Goal: Leave review/rating: Leave review/rating

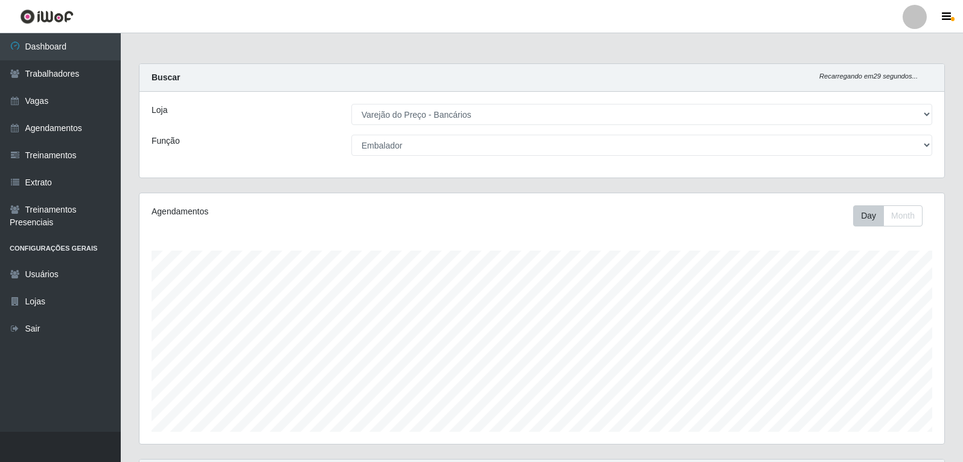
select select "157"
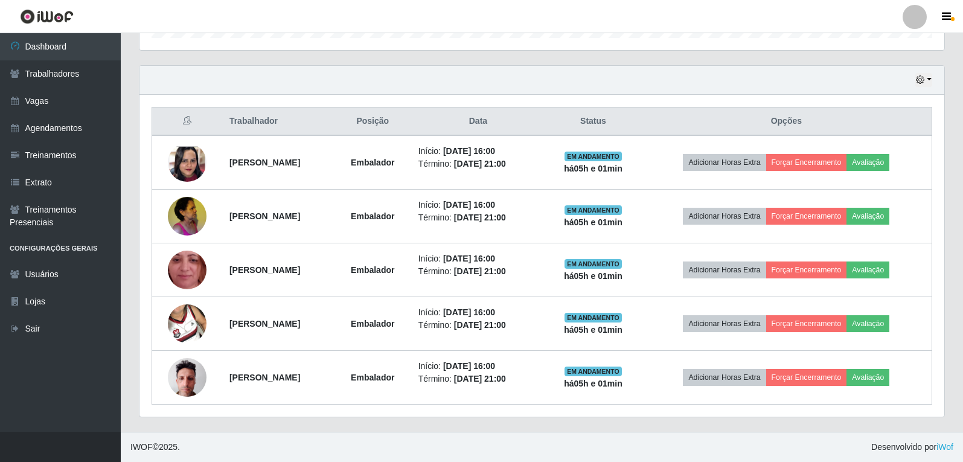
scroll to position [251, 805]
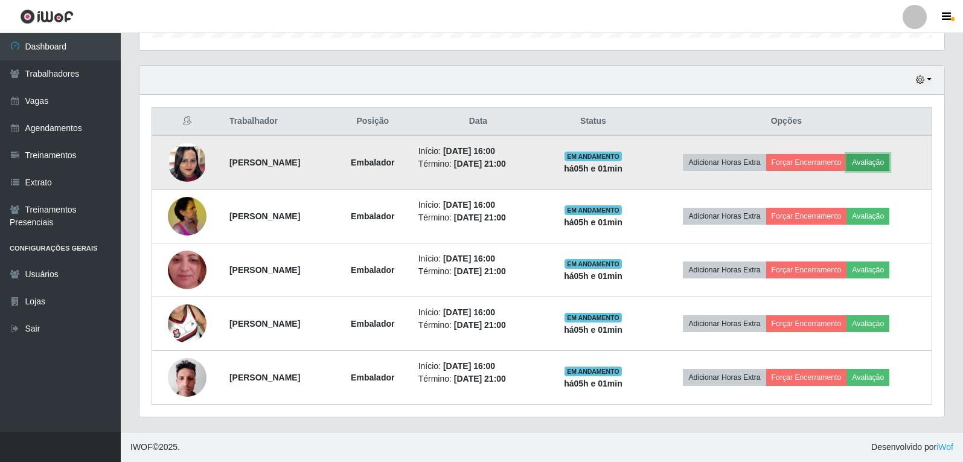
click at [879, 165] on button "Avaliação" at bounding box center [868, 162] width 43 height 17
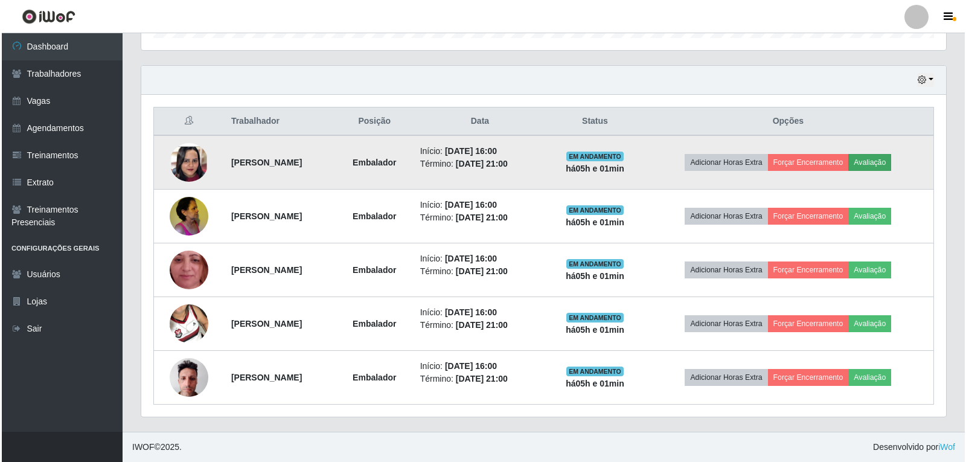
scroll to position [251, 799]
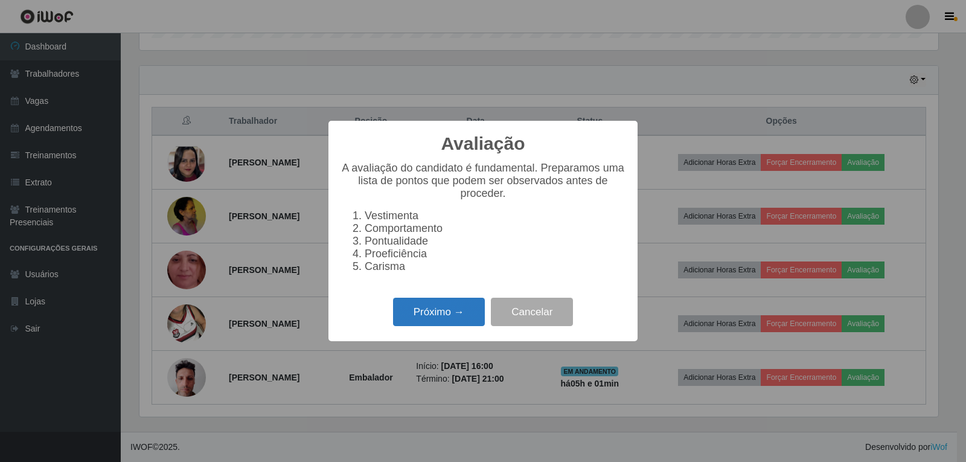
click at [437, 315] on button "Próximo →" at bounding box center [439, 312] width 92 height 28
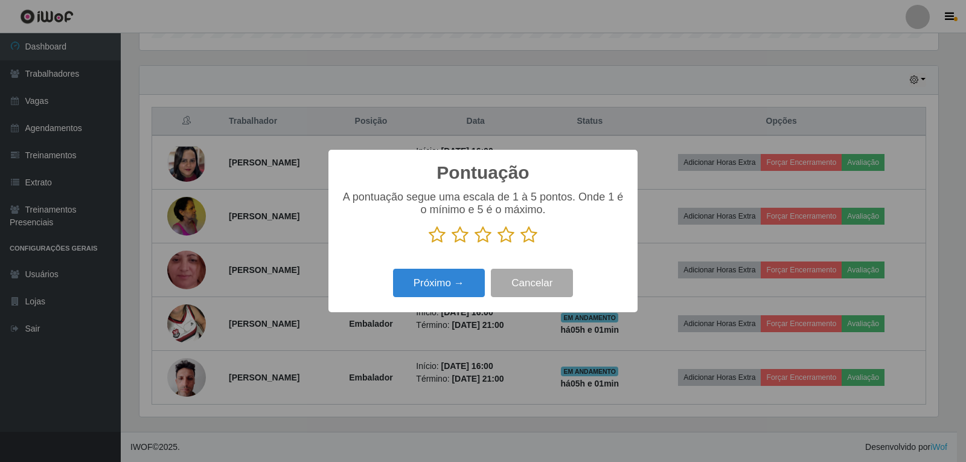
click at [533, 240] on icon at bounding box center [529, 235] width 17 height 18
click at [521, 244] on input "radio" at bounding box center [521, 244] width 0 height 0
click at [475, 281] on button "Próximo →" at bounding box center [439, 283] width 92 height 28
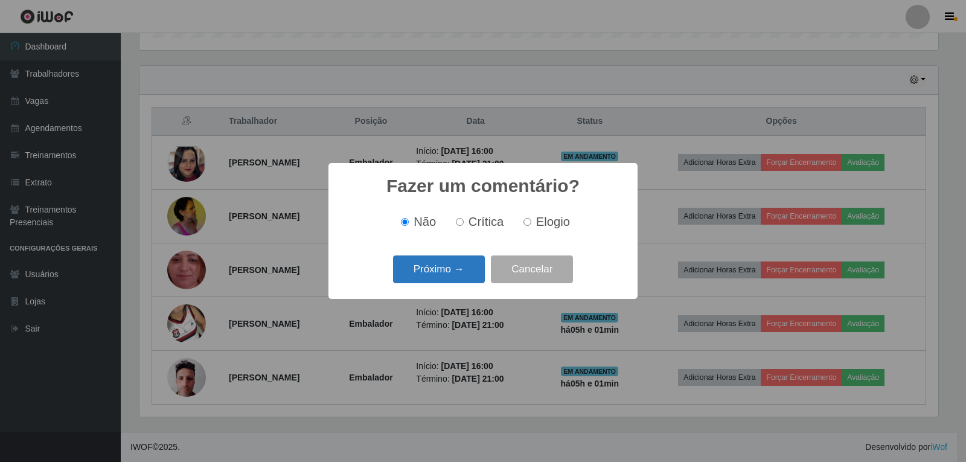
click at [483, 269] on button "Próximo →" at bounding box center [439, 269] width 92 height 28
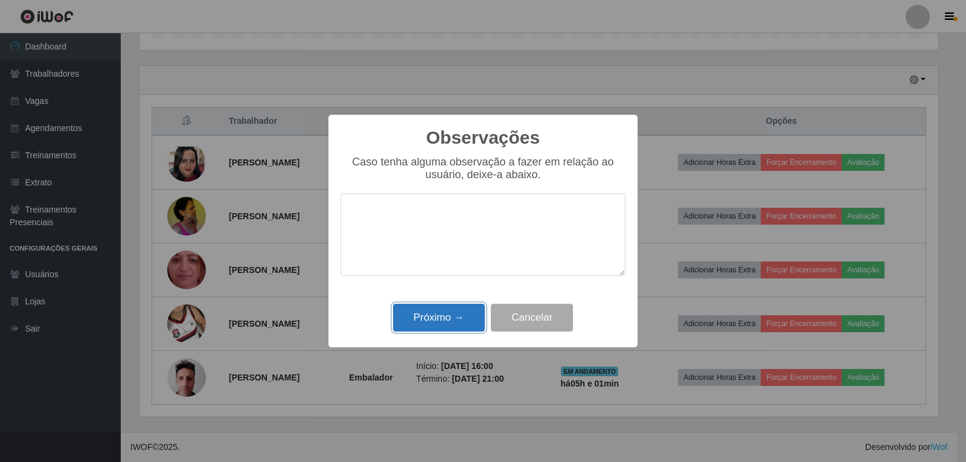
click at [466, 318] on button "Próximo →" at bounding box center [439, 318] width 92 height 28
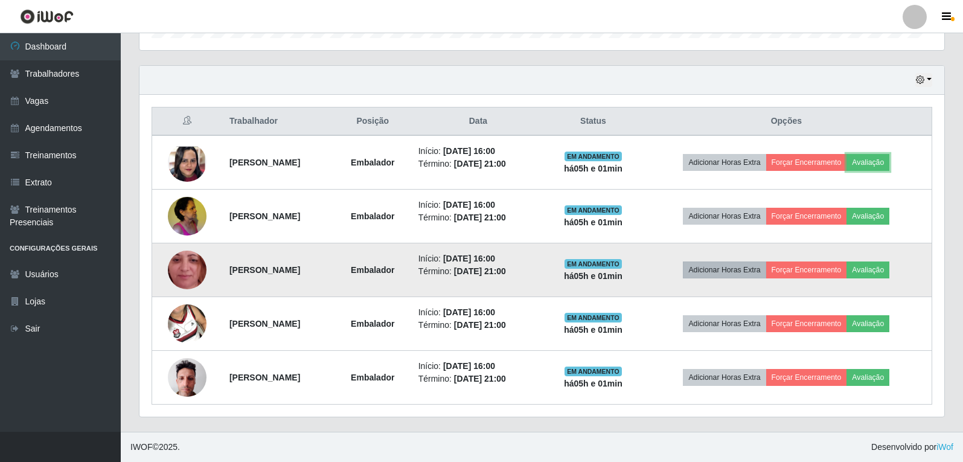
scroll to position [251, 805]
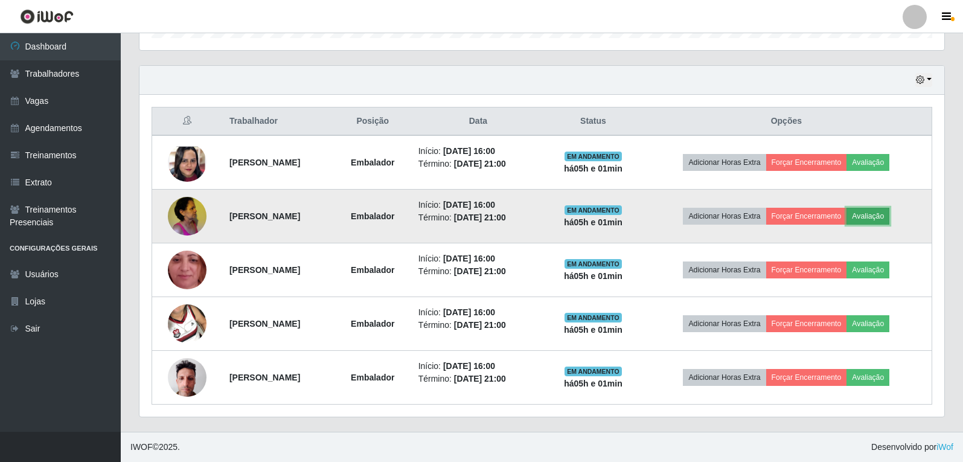
click at [884, 217] on button "Avaliação" at bounding box center [868, 216] width 43 height 17
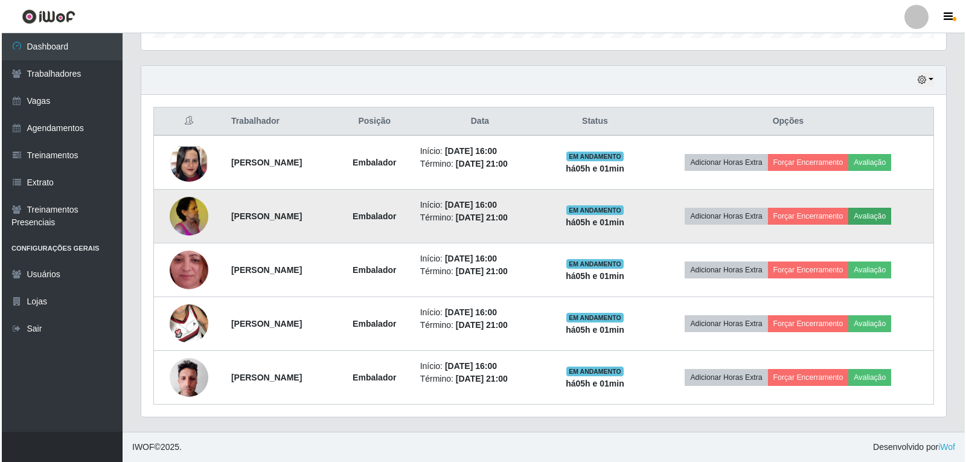
scroll to position [251, 799]
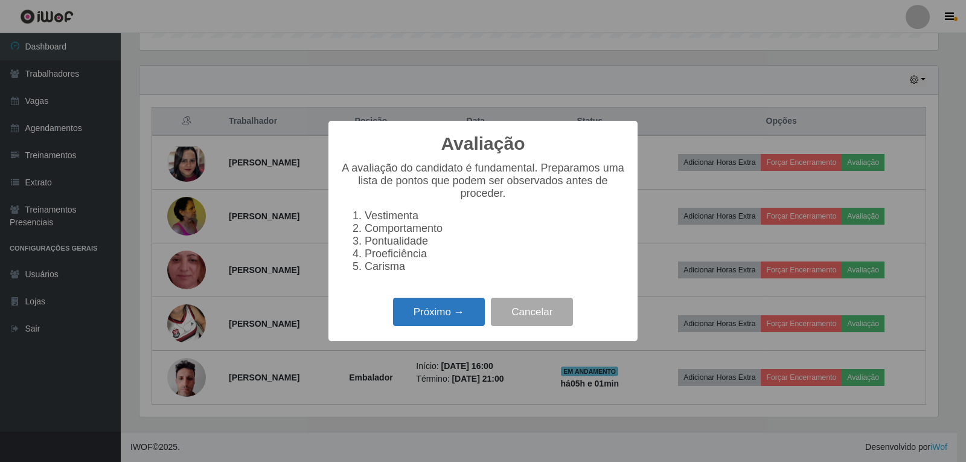
click at [422, 322] on button "Próximo →" at bounding box center [439, 312] width 92 height 28
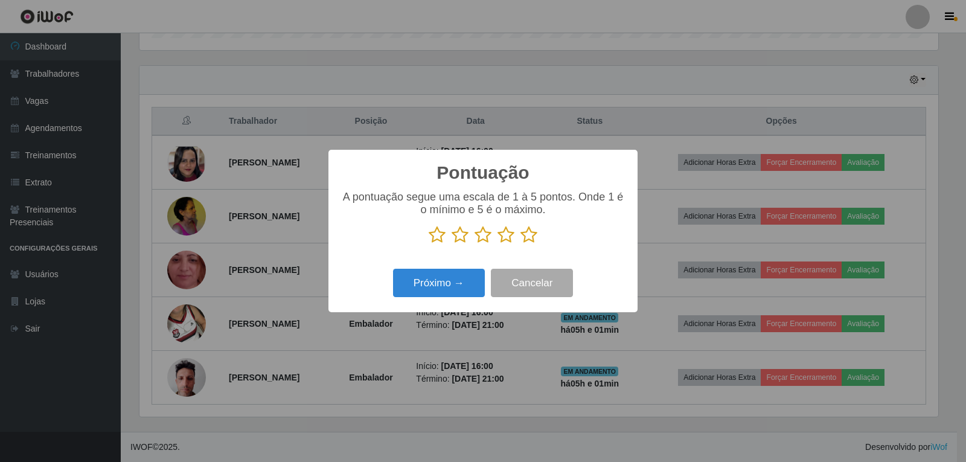
drag, startPoint x: 526, startPoint y: 239, endPoint x: 499, endPoint y: 254, distance: 30.6
click at [527, 239] on icon at bounding box center [529, 235] width 17 height 18
click at [521, 244] on input "radio" at bounding box center [521, 244] width 0 height 0
click at [446, 286] on button "Próximo →" at bounding box center [439, 283] width 92 height 28
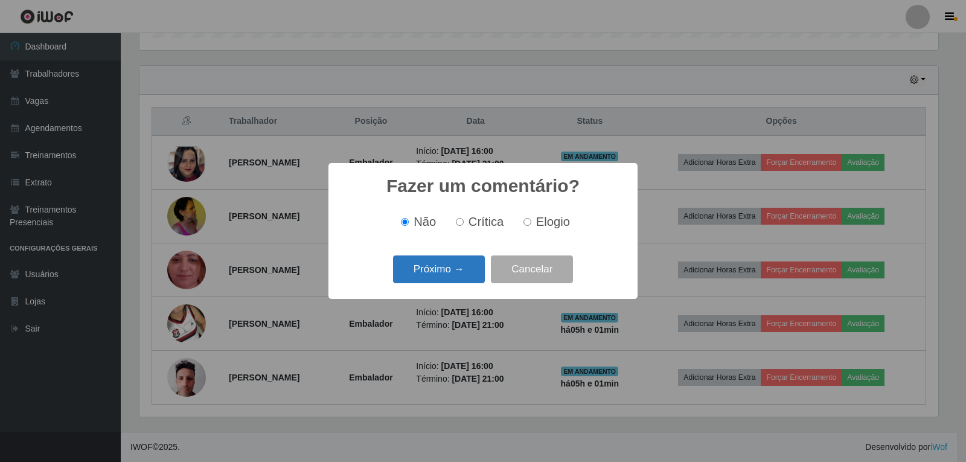
click at [470, 273] on button "Próximo →" at bounding box center [439, 269] width 92 height 28
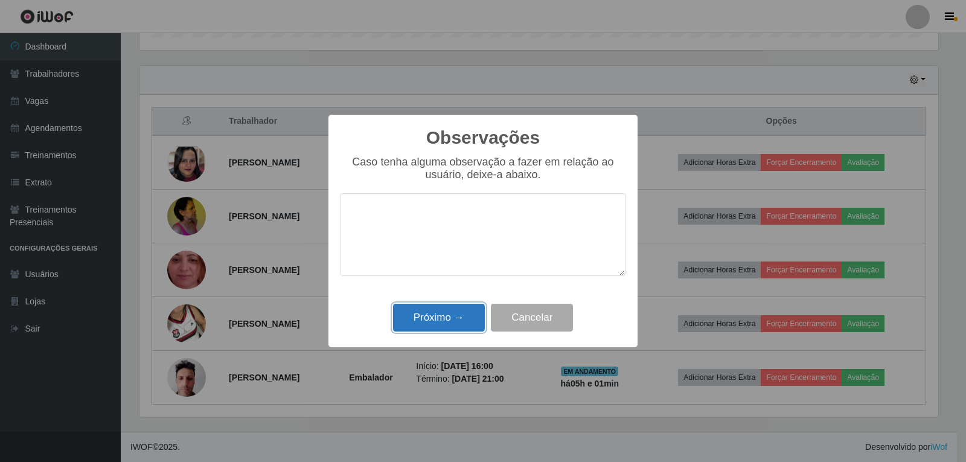
click at [461, 312] on button "Próximo →" at bounding box center [439, 318] width 92 height 28
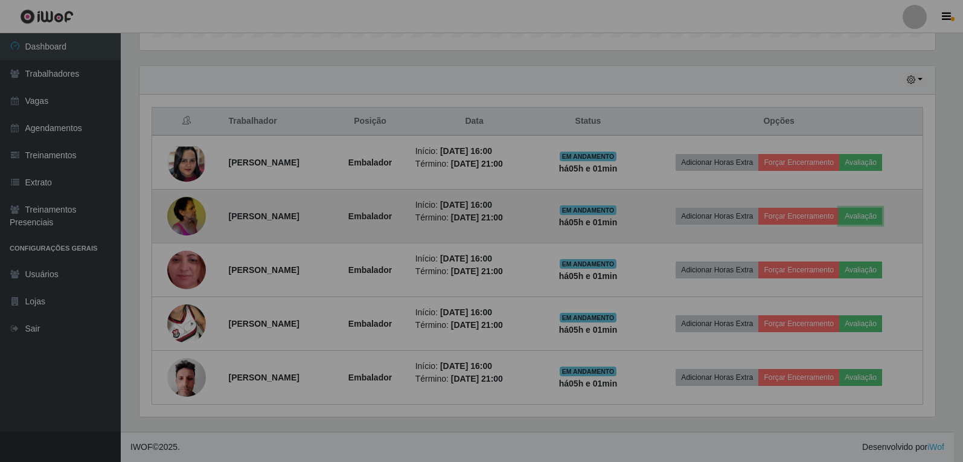
scroll to position [251, 805]
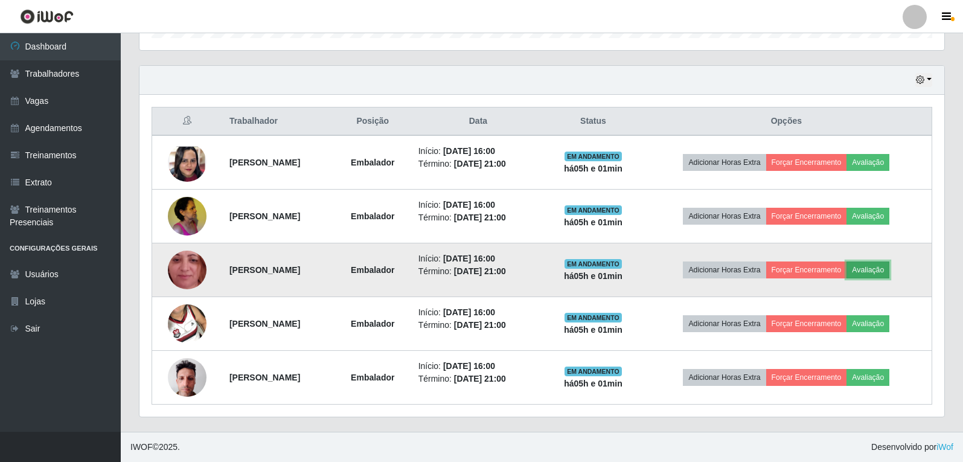
click at [878, 264] on button "Avaliação" at bounding box center [868, 270] width 43 height 17
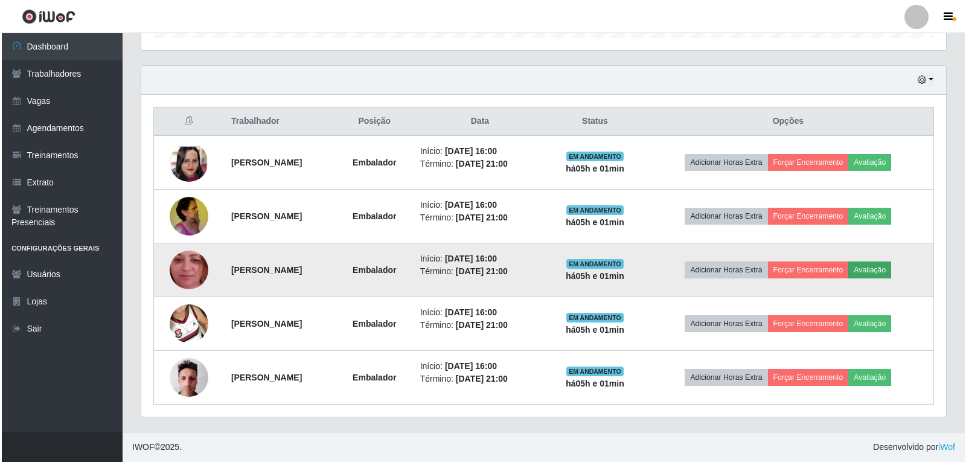
scroll to position [251, 799]
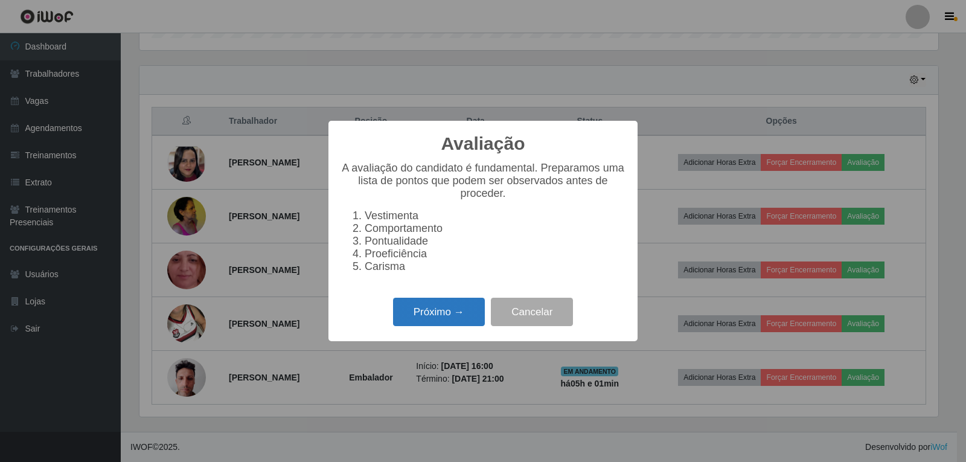
click at [437, 315] on button "Próximo →" at bounding box center [439, 312] width 92 height 28
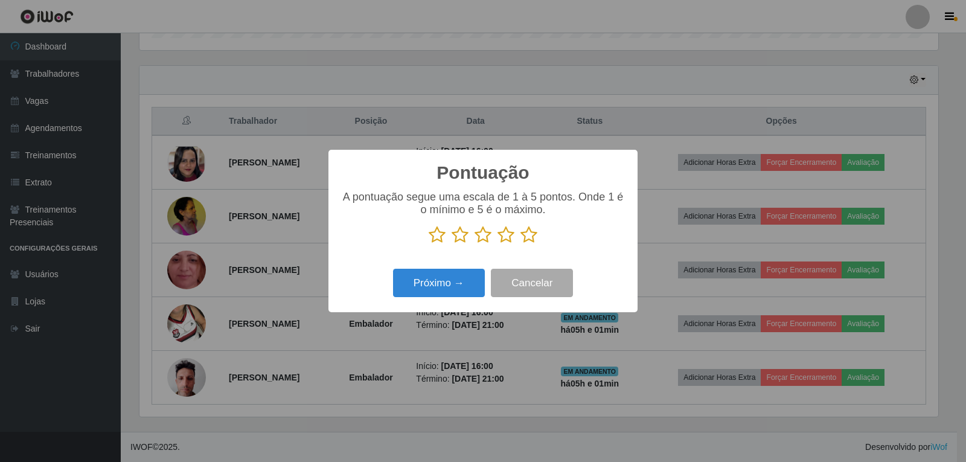
scroll to position [603703, 603155]
drag, startPoint x: 530, startPoint y: 240, endPoint x: 484, endPoint y: 265, distance: 52.2
click at [530, 240] on icon at bounding box center [529, 235] width 17 height 18
click at [521, 244] on input "radio" at bounding box center [521, 244] width 0 height 0
click at [469, 278] on button "Próximo →" at bounding box center [439, 283] width 92 height 28
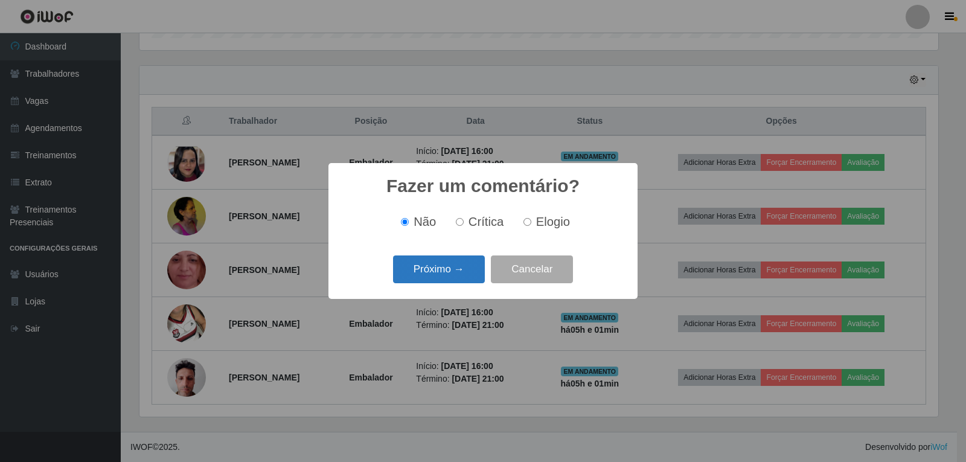
click at [460, 266] on button "Próximo →" at bounding box center [439, 269] width 92 height 28
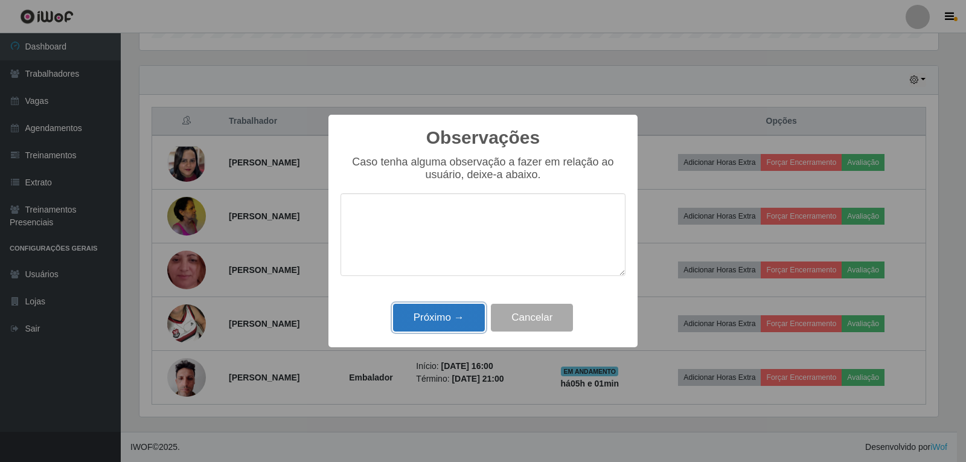
click at [469, 310] on button "Próximo →" at bounding box center [439, 318] width 92 height 28
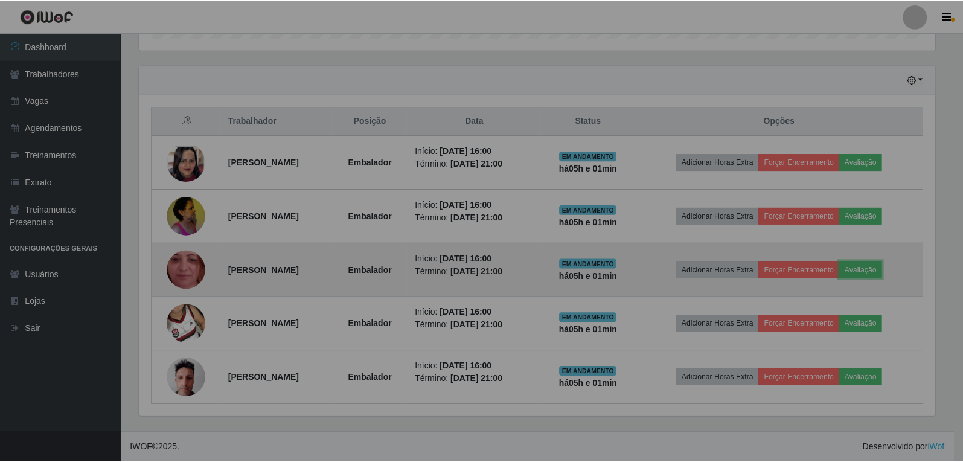
scroll to position [251, 805]
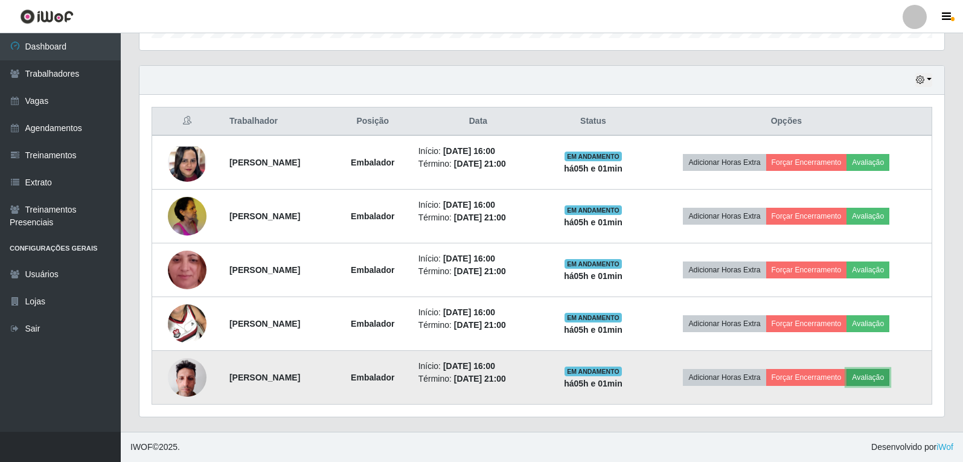
click at [890, 376] on button "Avaliação" at bounding box center [868, 377] width 43 height 17
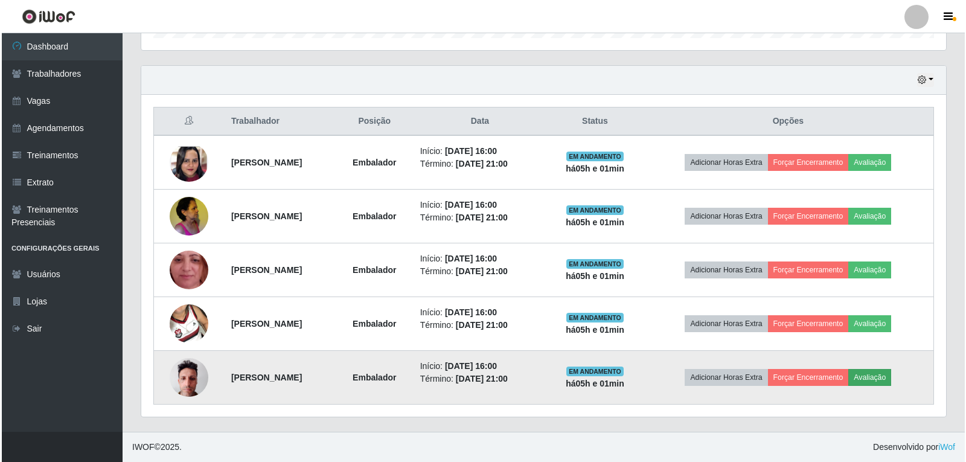
scroll to position [251, 799]
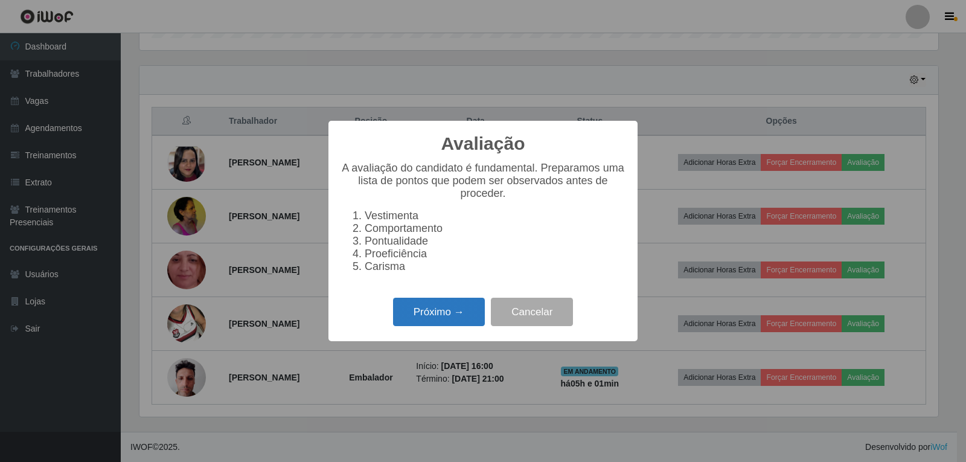
click at [449, 316] on button "Próximo →" at bounding box center [439, 312] width 92 height 28
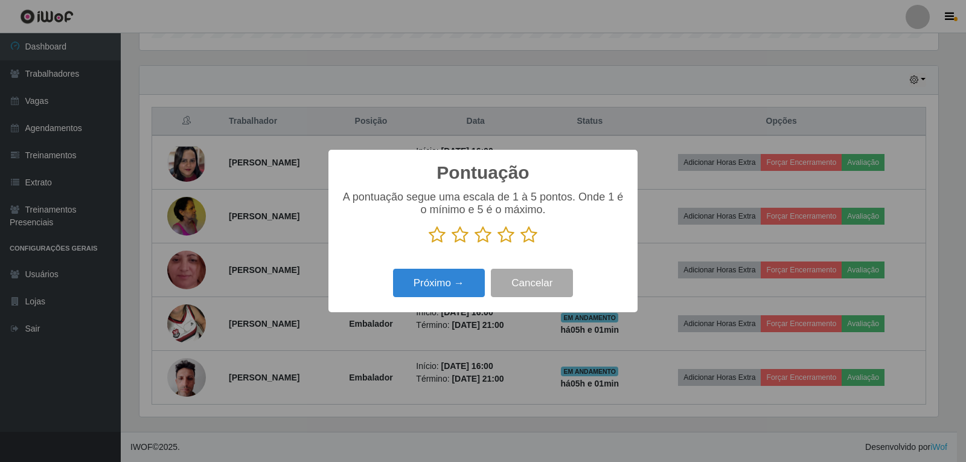
scroll to position [603703, 603155]
click at [527, 240] on icon at bounding box center [529, 235] width 17 height 18
click at [521, 244] on input "radio" at bounding box center [521, 244] width 0 height 0
click at [475, 277] on button "Próximo →" at bounding box center [439, 283] width 92 height 28
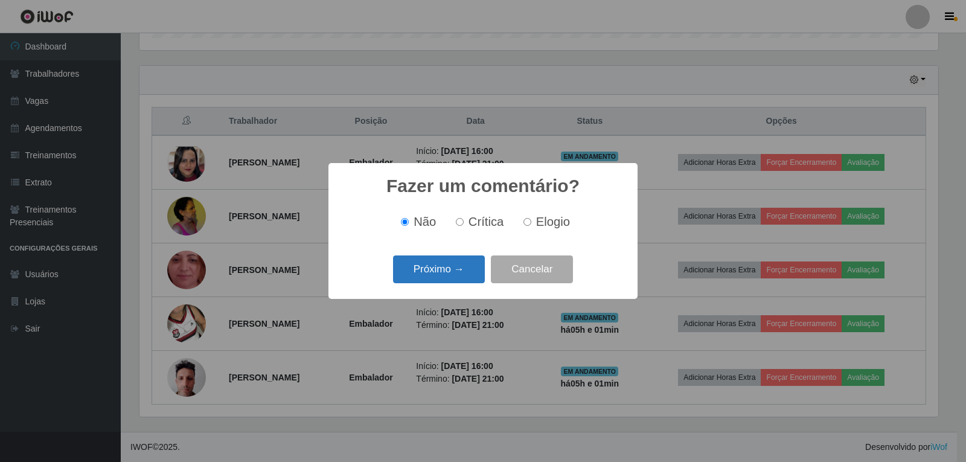
click at [460, 265] on button "Próximo →" at bounding box center [439, 269] width 92 height 28
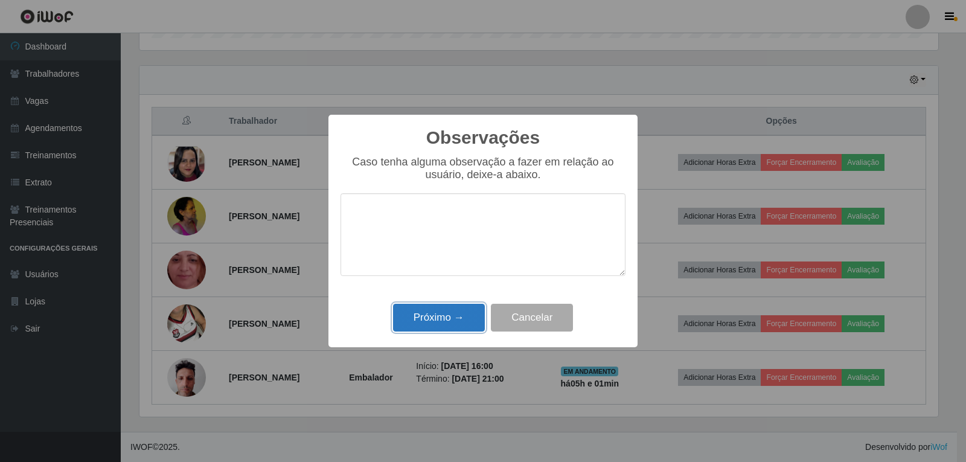
click at [470, 310] on button "Próximo →" at bounding box center [439, 318] width 92 height 28
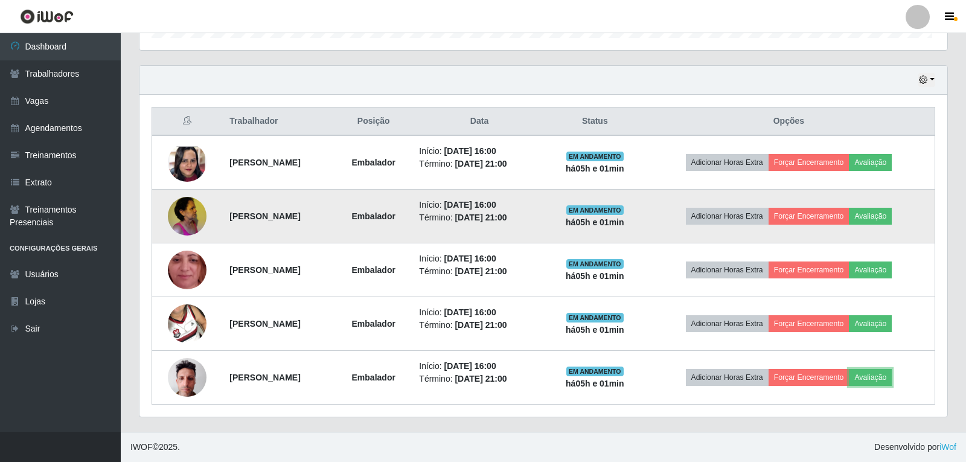
scroll to position [251, 805]
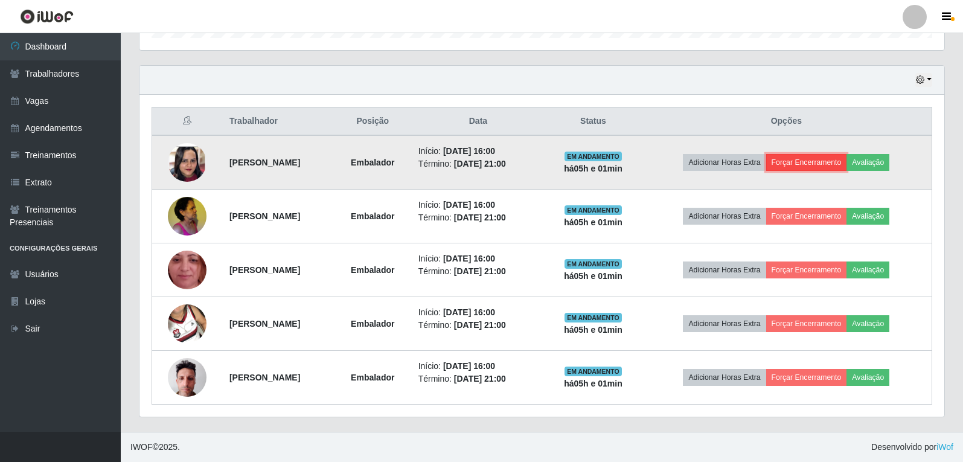
click at [821, 164] on button "Forçar Encerramento" at bounding box center [806, 162] width 81 height 17
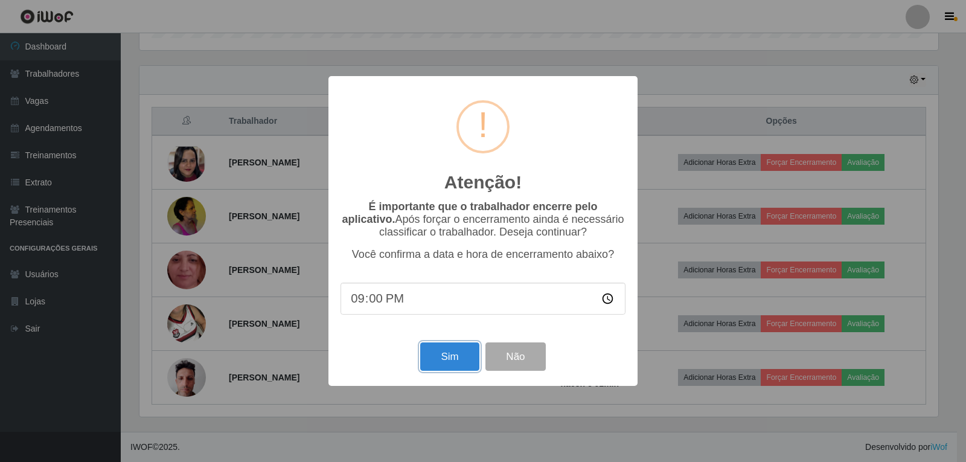
drag, startPoint x: 444, startPoint y: 351, endPoint x: 496, endPoint y: 309, distance: 67.1
click at [444, 352] on button "Sim" at bounding box center [449, 356] width 59 height 28
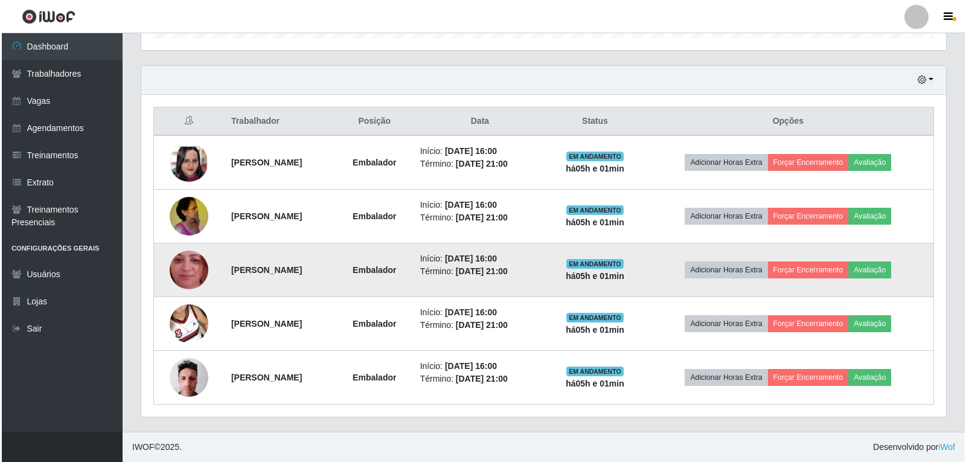
scroll to position [0, 0]
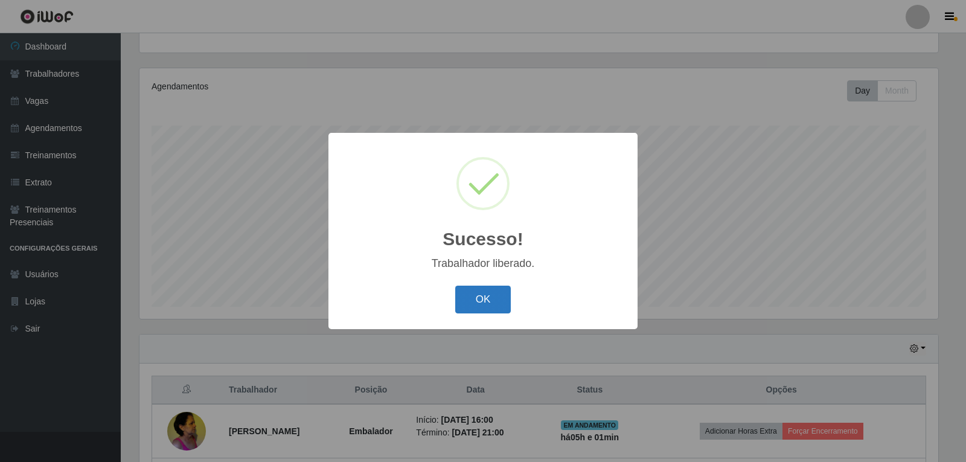
click at [496, 291] on button "OK" at bounding box center [483, 300] width 56 height 28
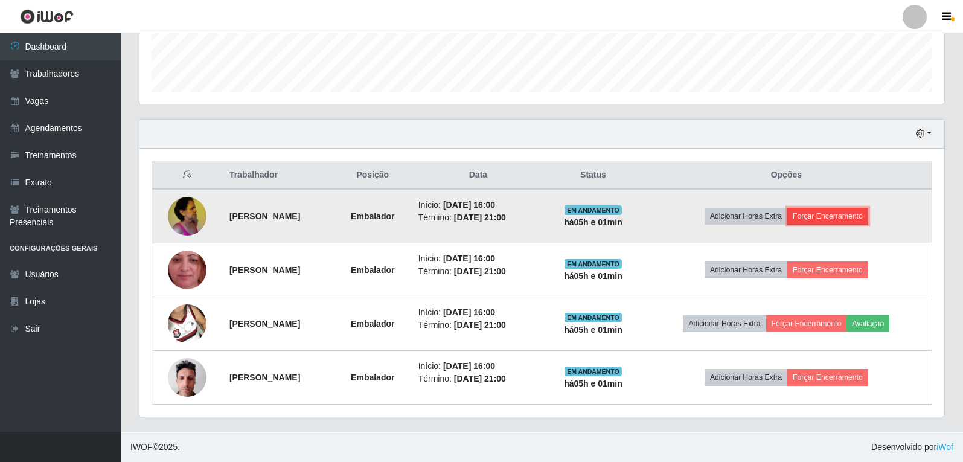
click at [848, 210] on button "Forçar Encerramento" at bounding box center [828, 216] width 81 height 17
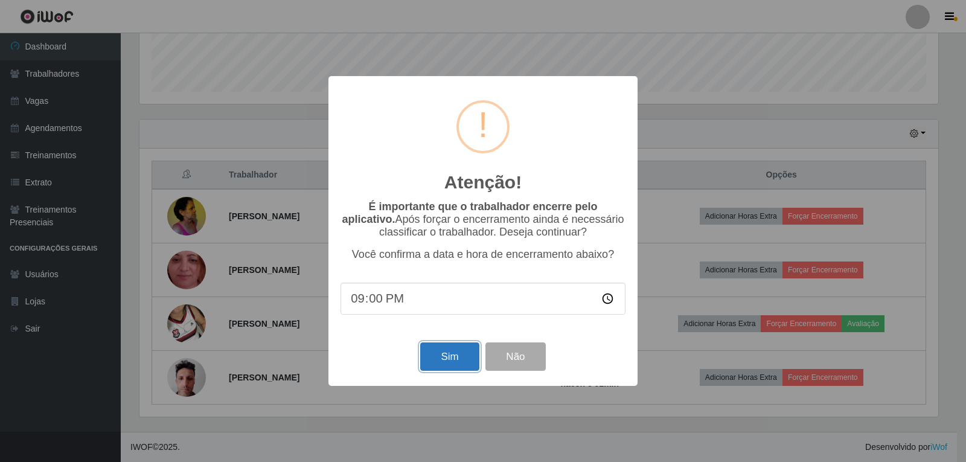
drag, startPoint x: 452, startPoint y: 368, endPoint x: 463, endPoint y: 361, distance: 13.6
click at [453, 368] on button "Sim" at bounding box center [449, 356] width 59 height 28
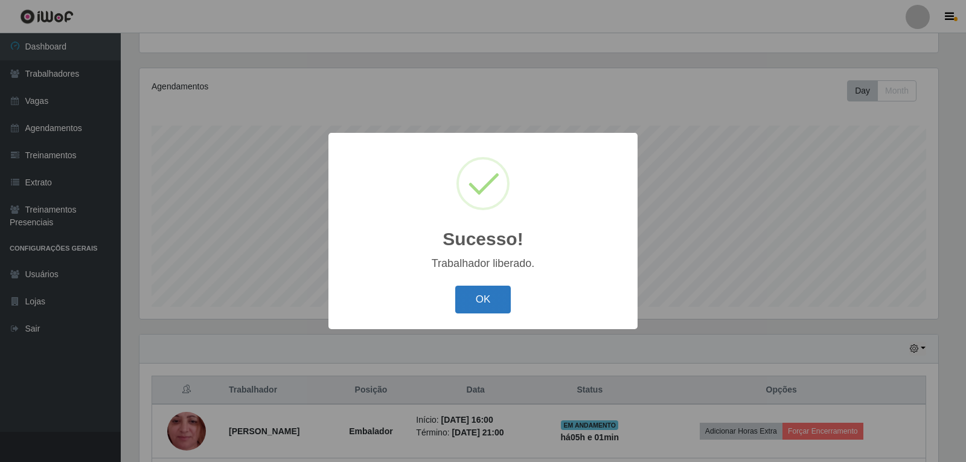
click at [492, 312] on button "OK" at bounding box center [483, 300] width 56 height 28
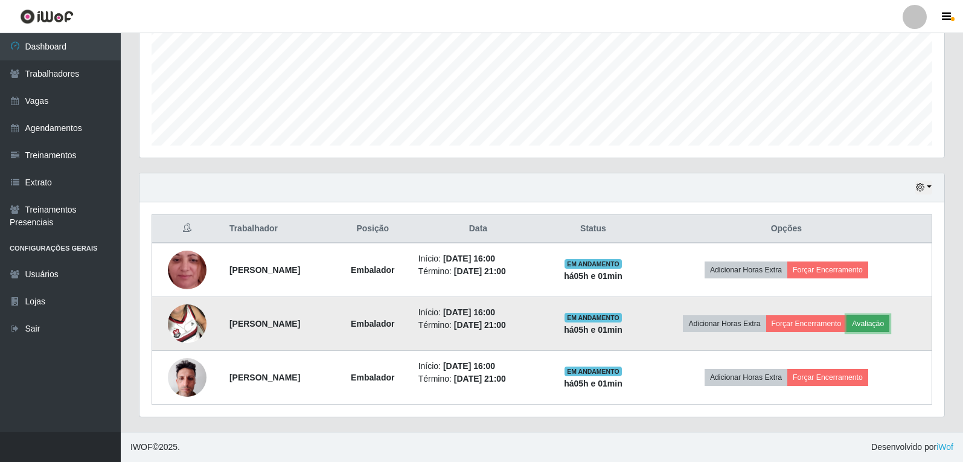
click at [890, 321] on button "Avaliação" at bounding box center [868, 323] width 43 height 17
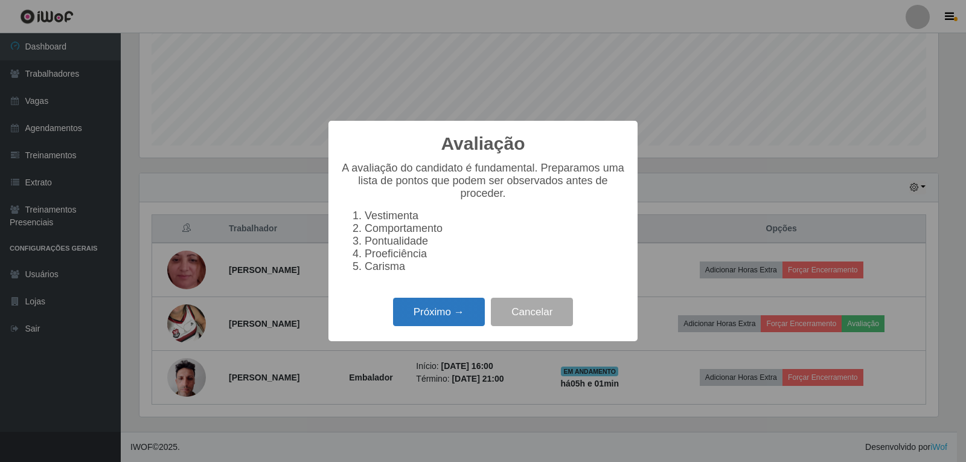
click at [421, 321] on button "Próximo →" at bounding box center [439, 312] width 92 height 28
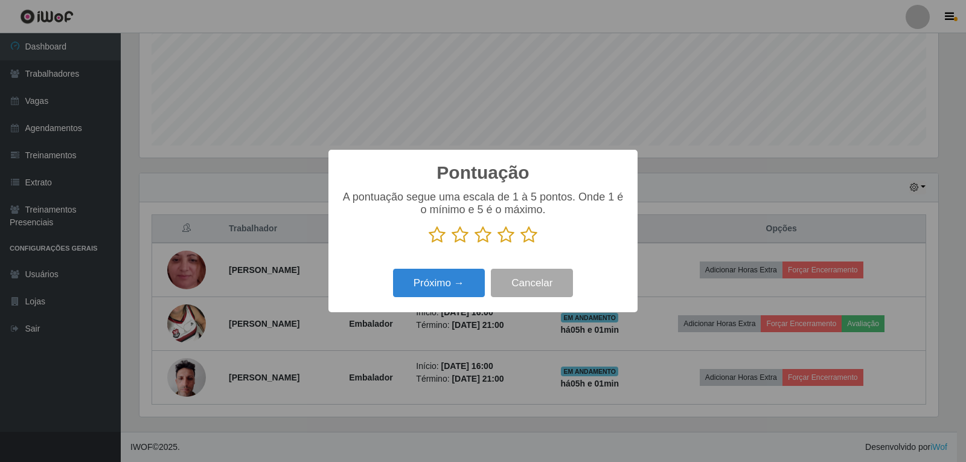
click at [532, 237] on icon at bounding box center [529, 235] width 17 height 18
click at [521, 244] on input "radio" at bounding box center [521, 244] width 0 height 0
click at [446, 284] on button "Próximo →" at bounding box center [439, 283] width 92 height 28
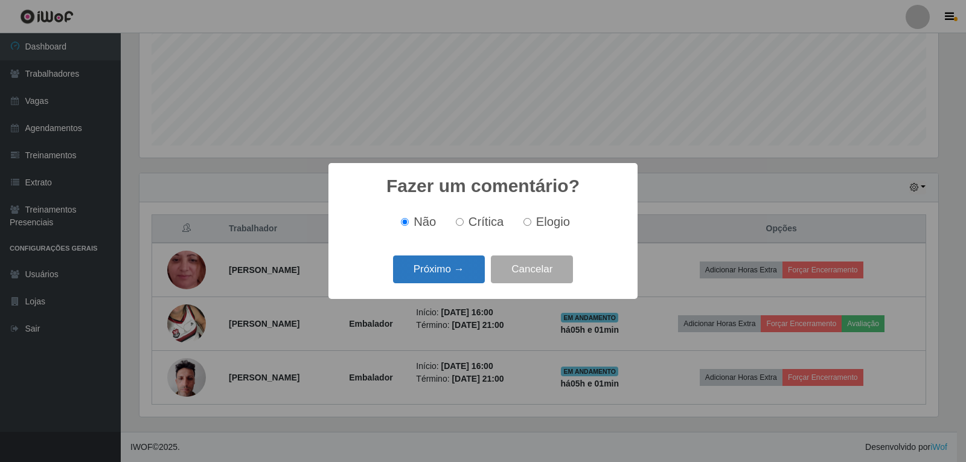
click at [455, 268] on button "Próximo →" at bounding box center [439, 269] width 92 height 28
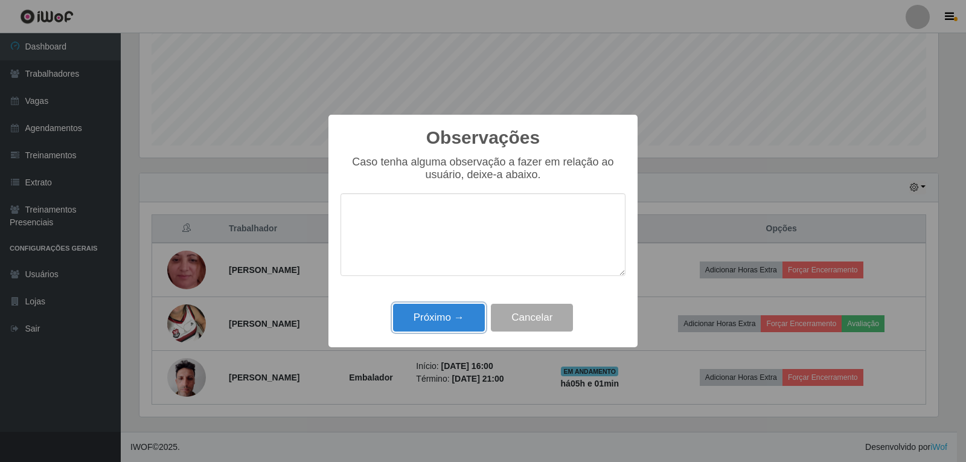
drag, startPoint x: 460, startPoint y: 324, endPoint x: 620, endPoint y: 287, distance: 164.2
click at [465, 322] on button "Próximo →" at bounding box center [439, 318] width 92 height 28
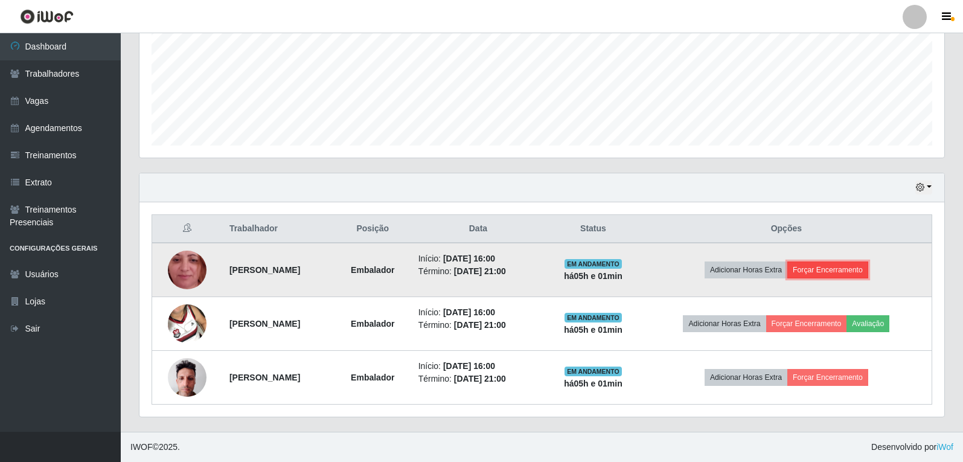
click at [867, 269] on button "Forçar Encerramento" at bounding box center [828, 270] width 81 height 17
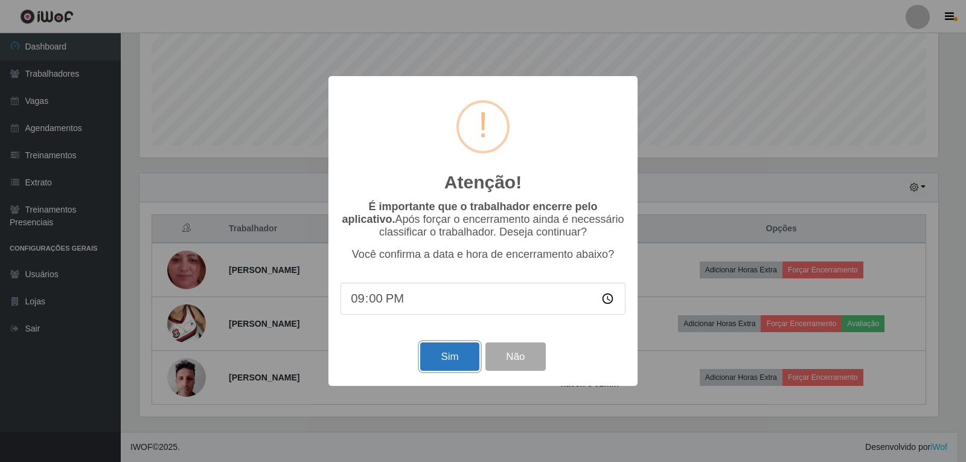
click at [466, 358] on button "Sim" at bounding box center [449, 356] width 59 height 28
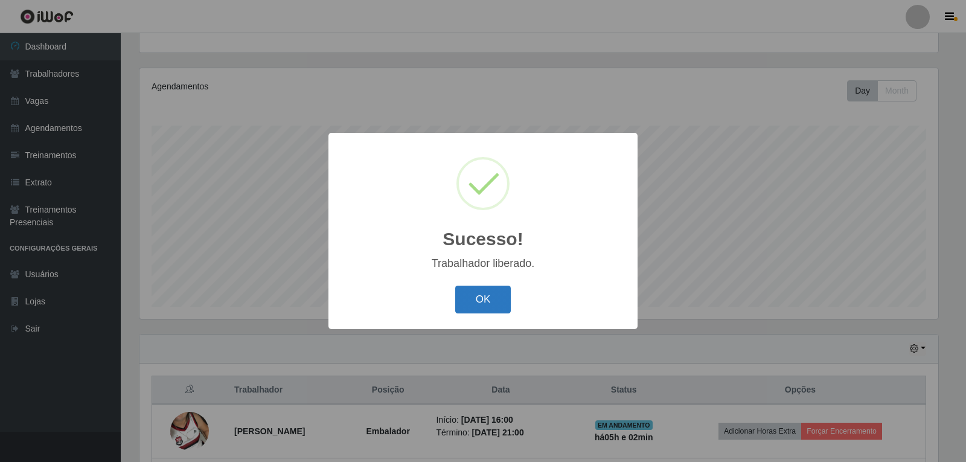
click at [505, 304] on button "OK" at bounding box center [483, 300] width 56 height 28
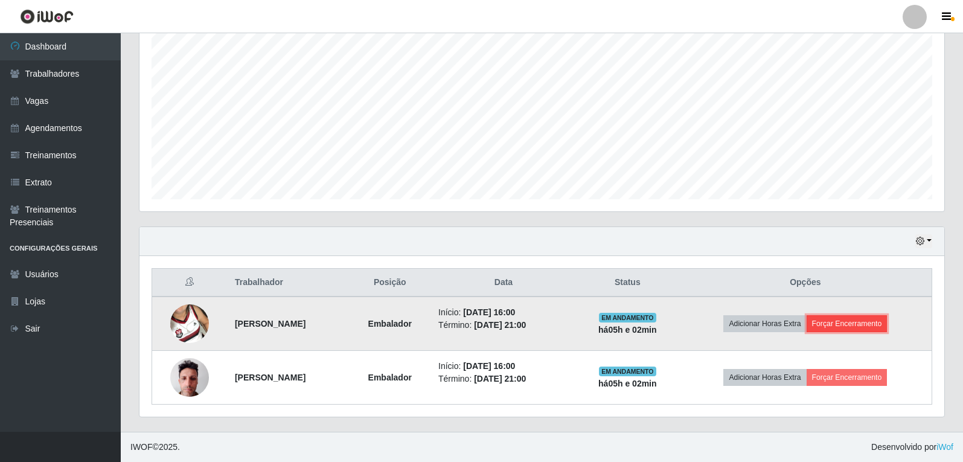
click at [888, 316] on button "Forçar Encerramento" at bounding box center [847, 323] width 81 height 17
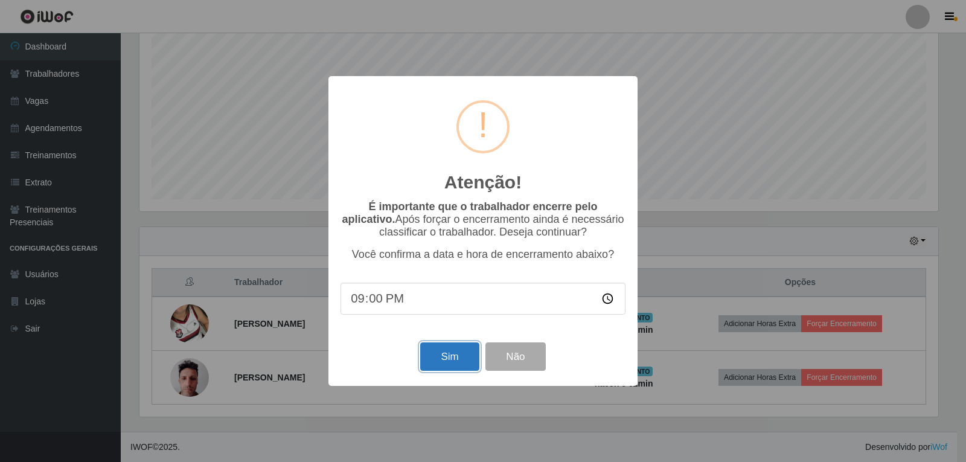
click at [462, 356] on button "Sim" at bounding box center [449, 356] width 59 height 28
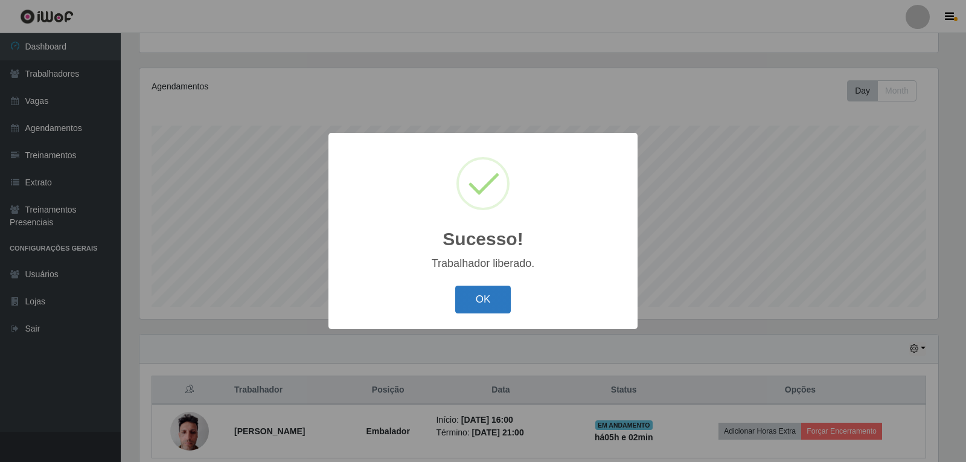
click at [497, 295] on button "OK" at bounding box center [483, 300] width 56 height 28
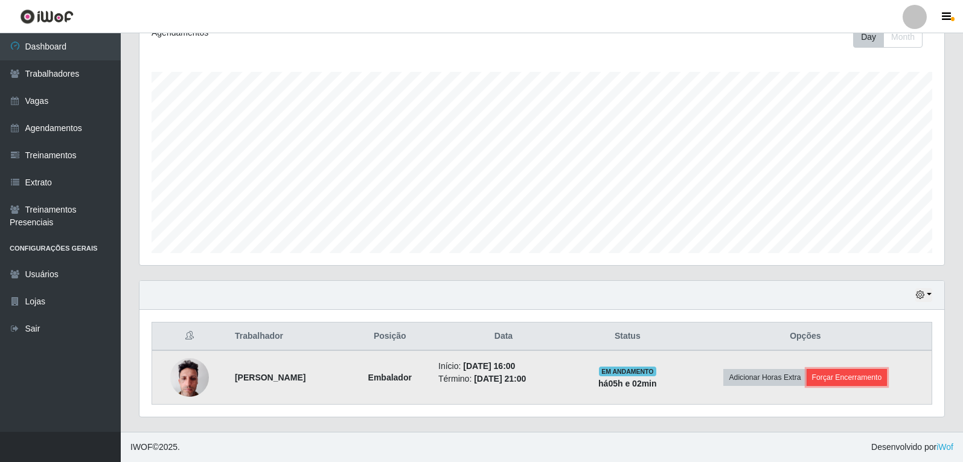
click at [873, 369] on button "Forçar Encerramento" at bounding box center [847, 377] width 81 height 17
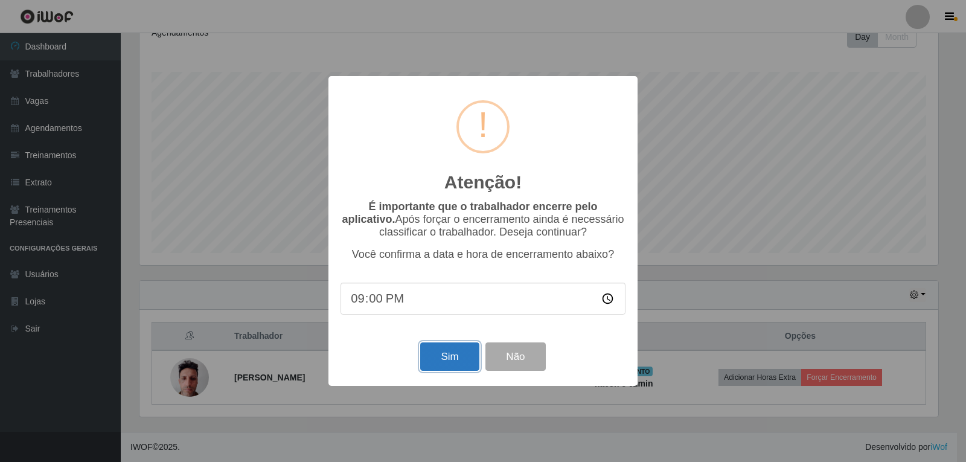
click at [429, 358] on button "Sim" at bounding box center [449, 356] width 59 height 28
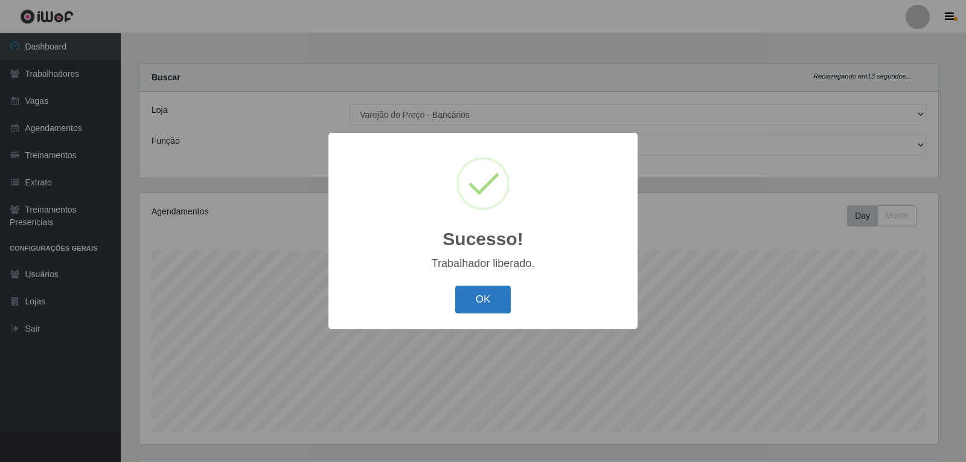
click at [478, 297] on button "OK" at bounding box center [483, 300] width 56 height 28
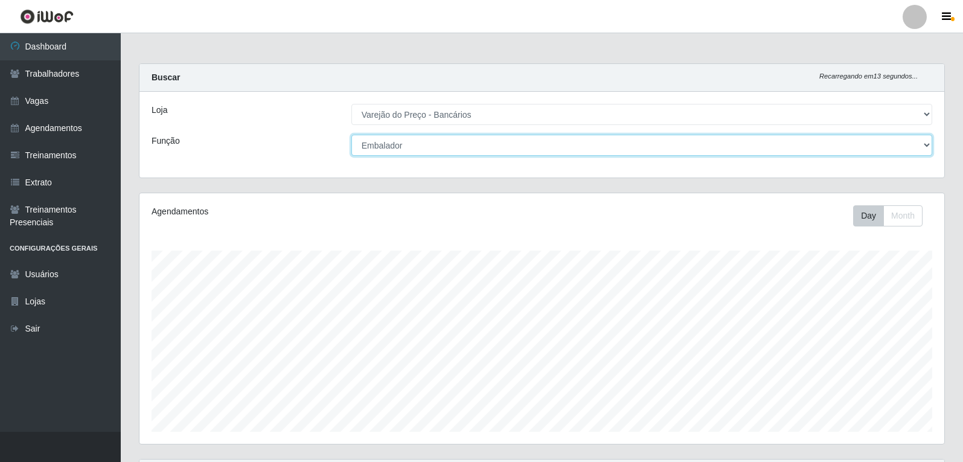
click at [491, 141] on select "[Selecione...] Auxiliar de Estacionamento Auxiliar de Estacionamento + Auxiliar…" at bounding box center [642, 145] width 581 height 21
select select "4"
click at [352, 135] on select "[Selecione...] Auxiliar de Estacionamento Auxiliar de Estacionamento + Auxiliar…" at bounding box center [642, 145] width 581 height 21
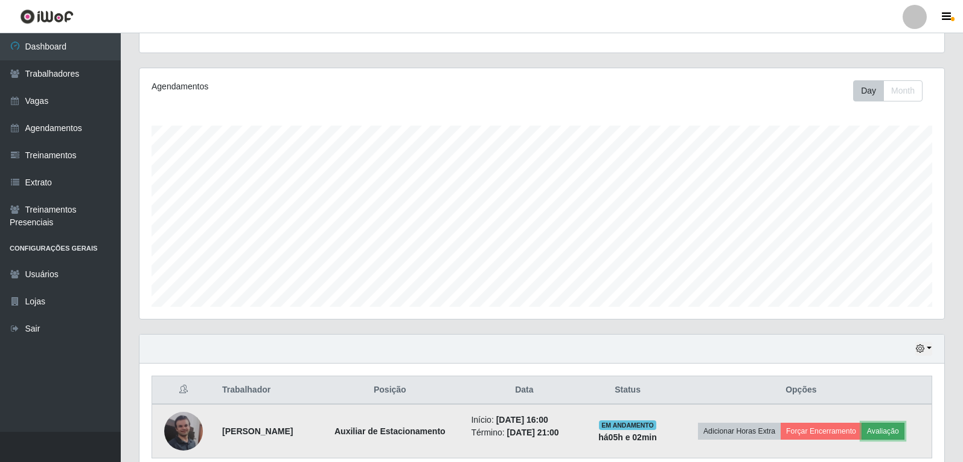
click at [905, 437] on button "Avaliação" at bounding box center [883, 431] width 43 height 17
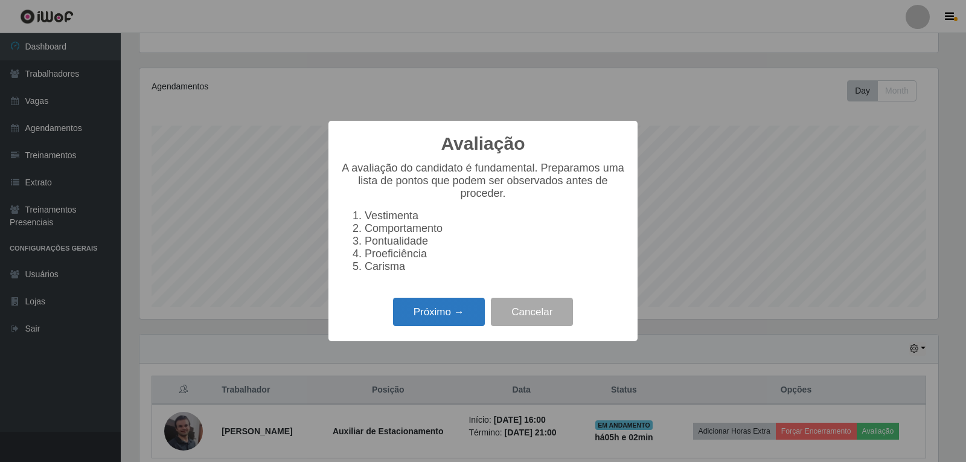
click at [420, 324] on button "Próximo →" at bounding box center [439, 312] width 92 height 28
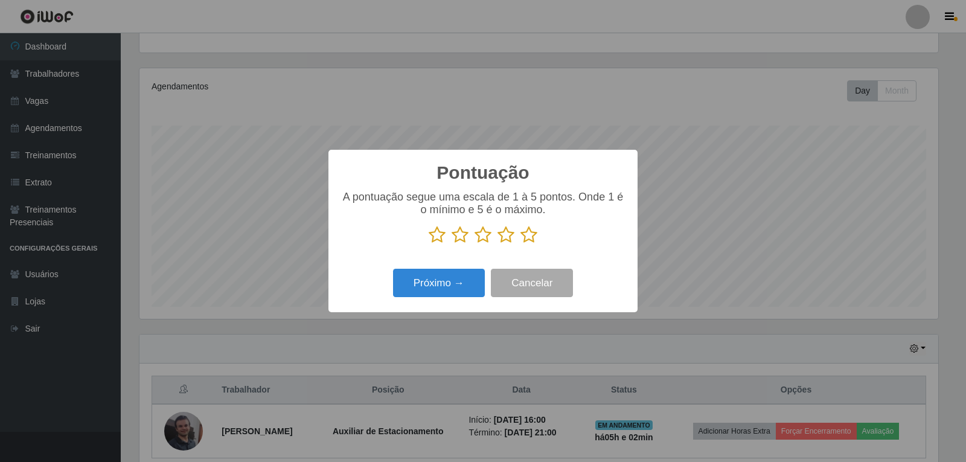
click at [525, 237] on icon at bounding box center [529, 235] width 17 height 18
click at [521, 244] on input "radio" at bounding box center [521, 244] width 0 height 0
click at [466, 277] on button "Próximo →" at bounding box center [439, 283] width 92 height 28
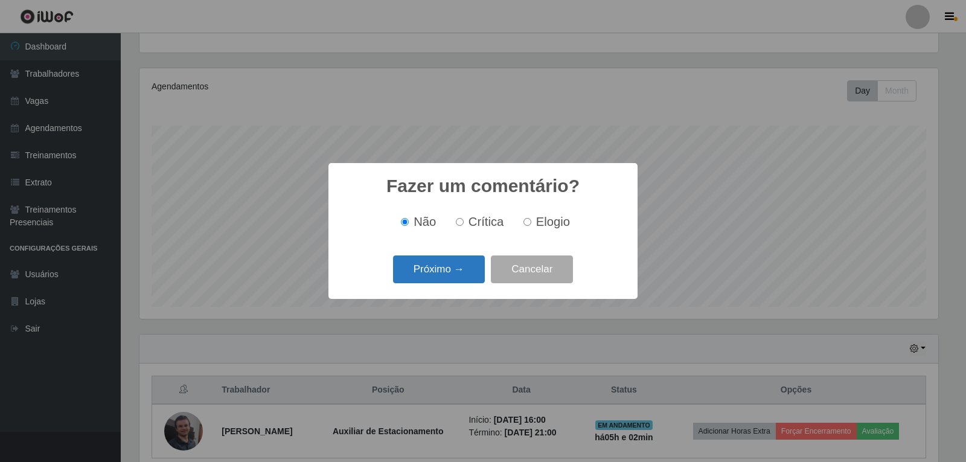
click at [466, 274] on button "Próximo →" at bounding box center [439, 269] width 92 height 28
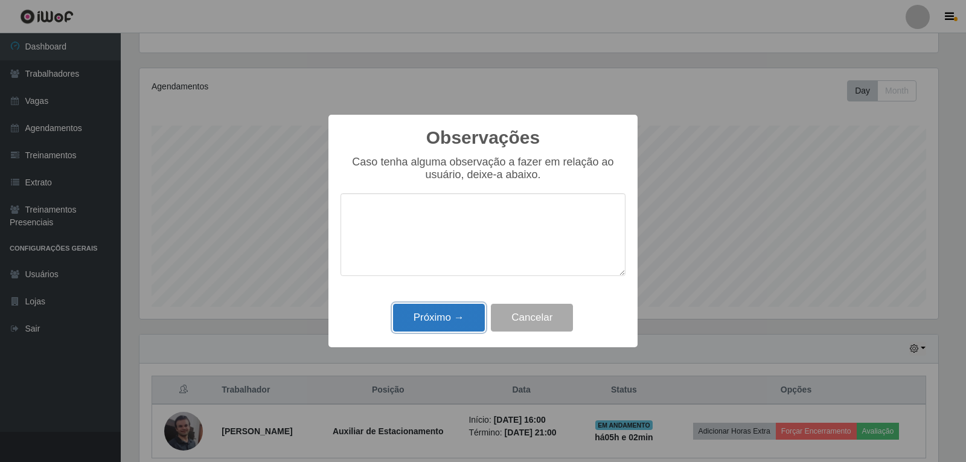
drag, startPoint x: 463, startPoint y: 319, endPoint x: 525, endPoint y: 353, distance: 70.5
click at [465, 320] on button "Próximo →" at bounding box center [439, 318] width 92 height 28
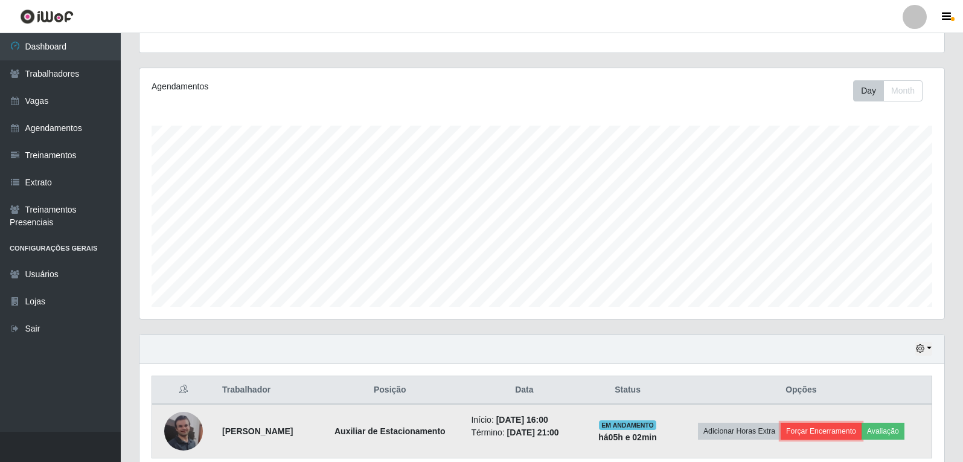
click at [849, 435] on button "Forçar Encerramento" at bounding box center [821, 431] width 81 height 17
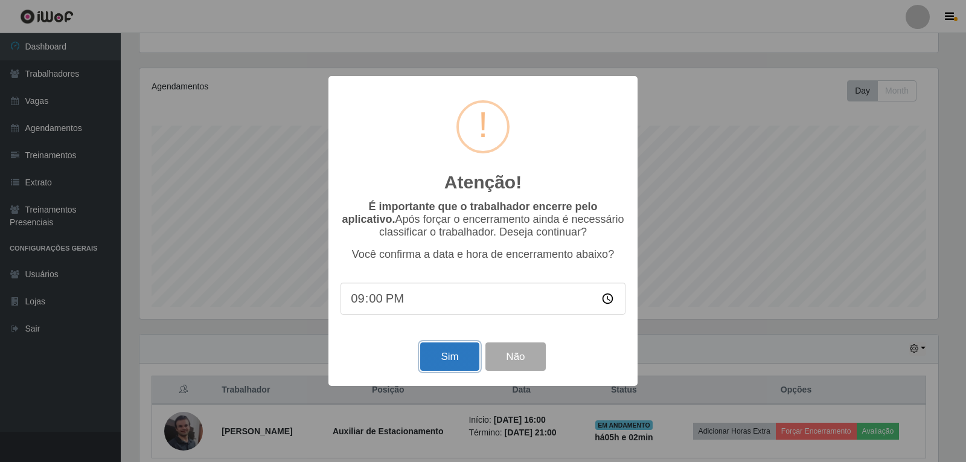
click at [445, 351] on button "Sim" at bounding box center [449, 356] width 59 height 28
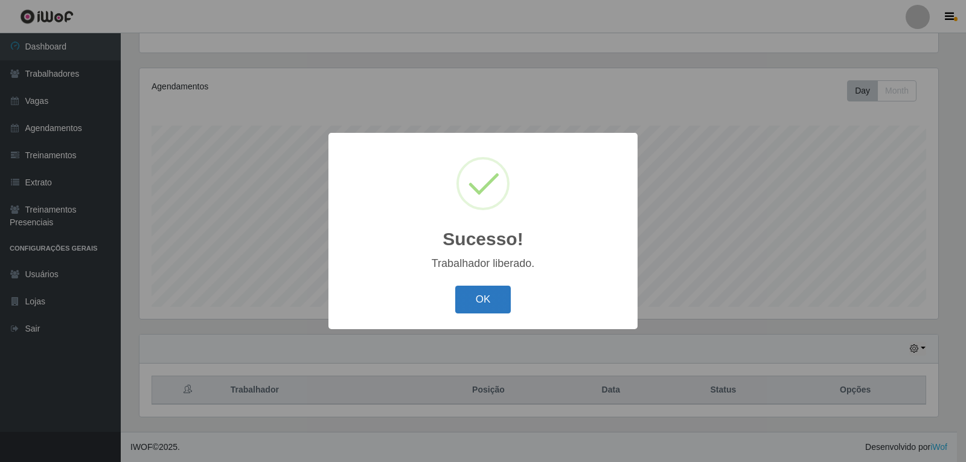
click at [480, 303] on button "OK" at bounding box center [483, 300] width 56 height 28
